Goal: Communication & Community: Share content

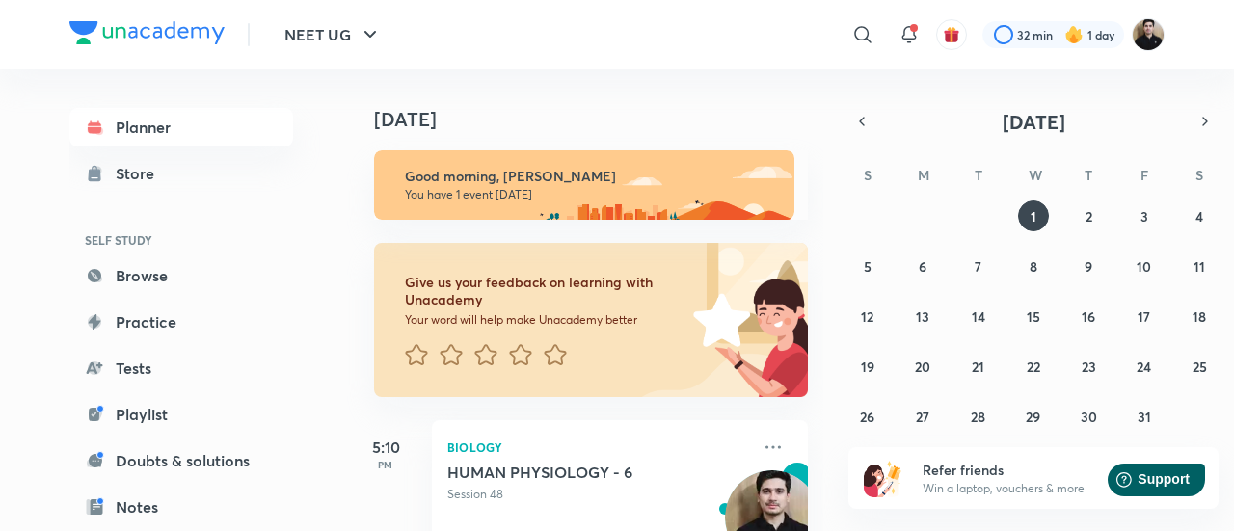
click at [1152, 46] on img at bounding box center [1148, 34] width 33 height 33
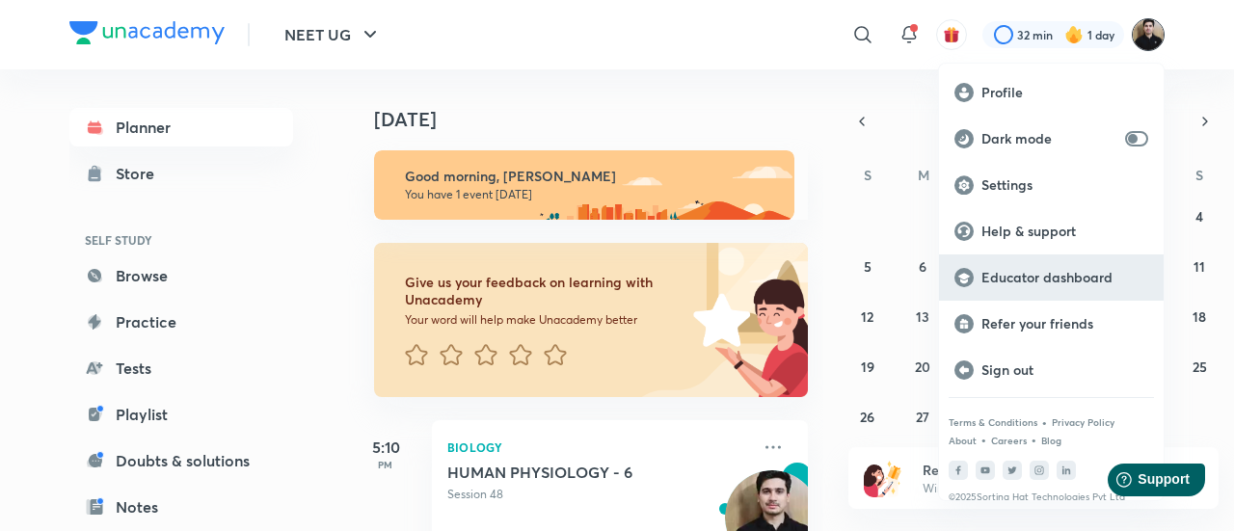
click at [1066, 280] on p "Educator dashboard" at bounding box center [1064, 277] width 167 height 17
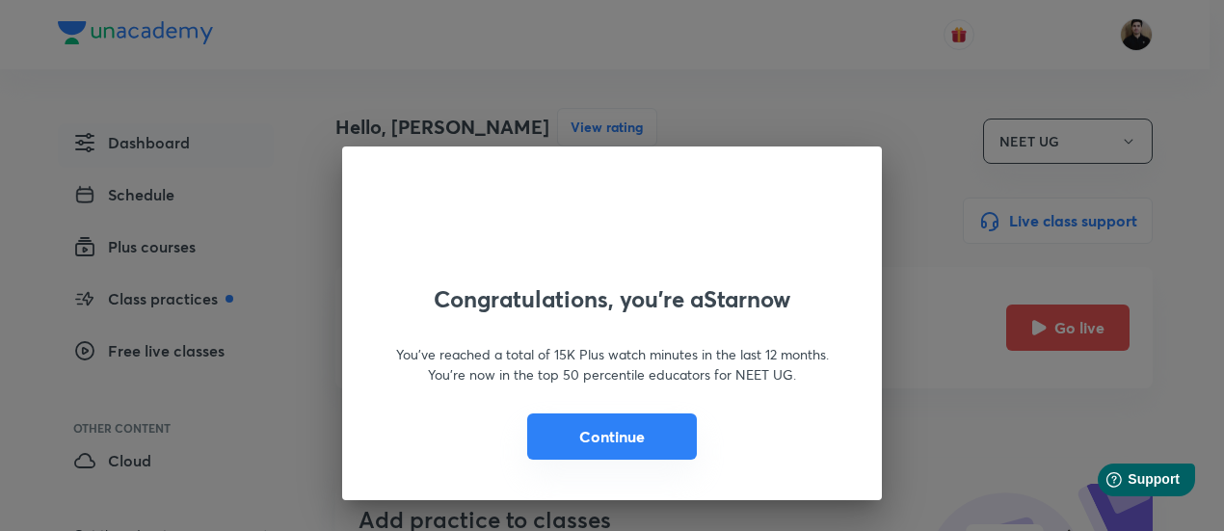
click at [655, 436] on button "Continue" at bounding box center [612, 436] width 170 height 46
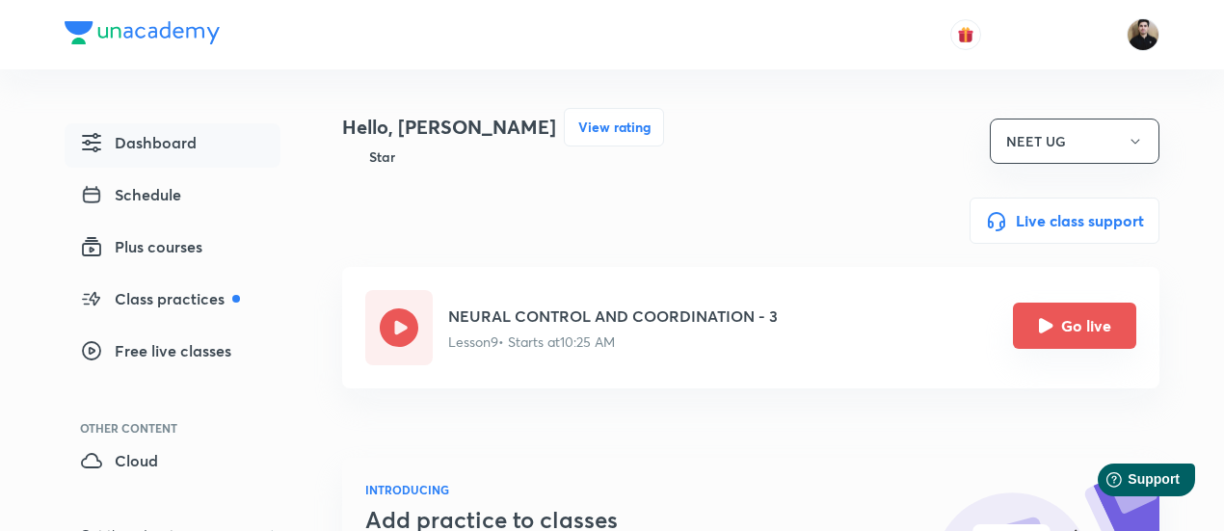
click at [1039, 333] on icon "Go live" at bounding box center [1046, 325] width 14 height 14
